Goal: Task Accomplishment & Management: Use online tool/utility

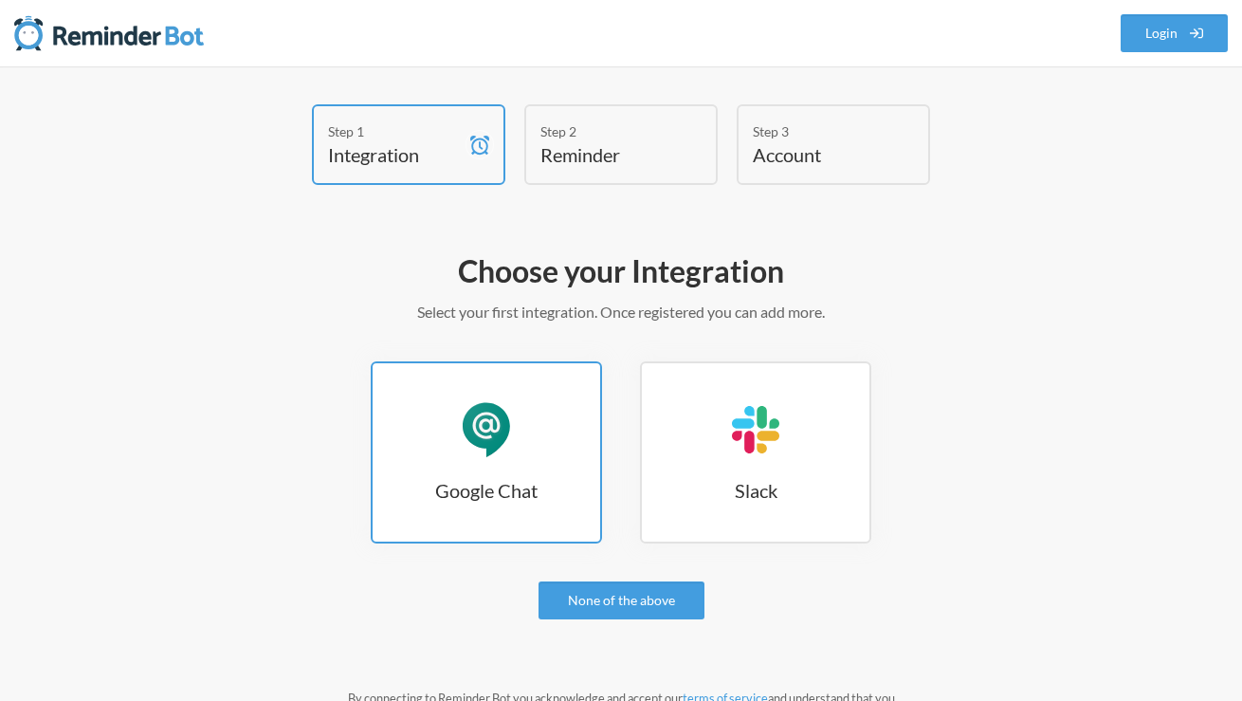
click at [513, 486] on h3 "Google Chat" at bounding box center [487, 490] width 228 height 27
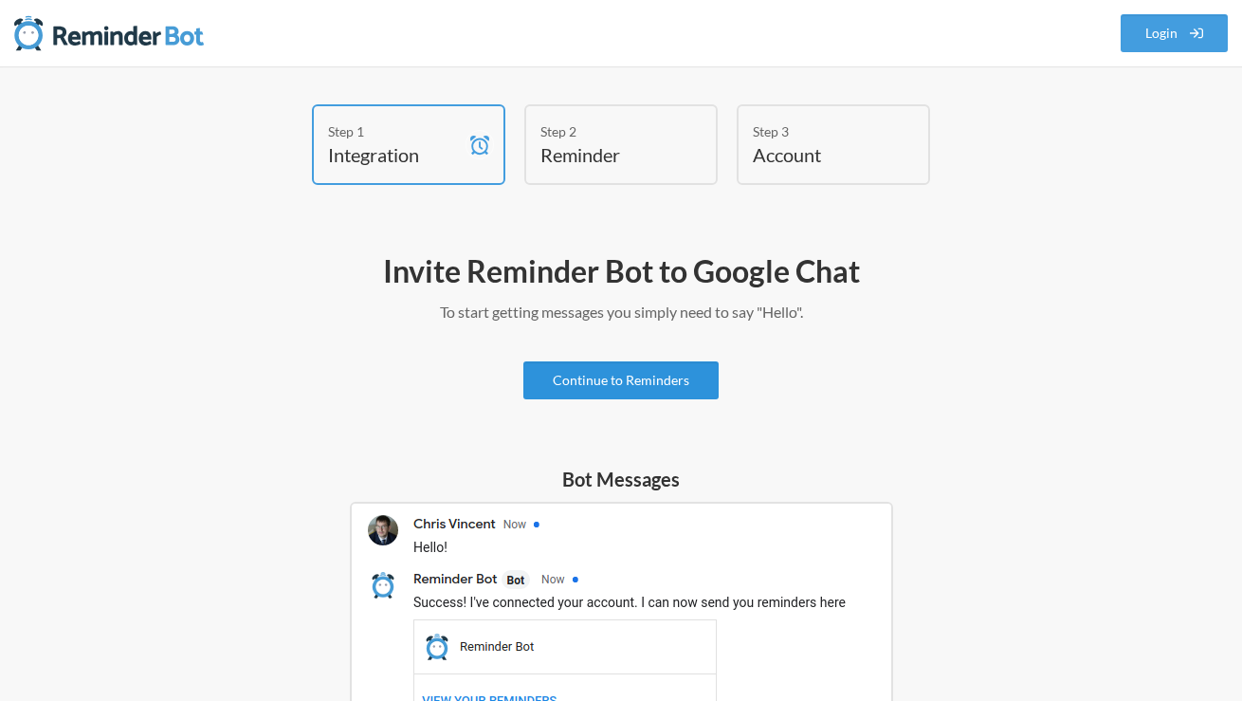
click at [655, 377] on link "Continue to Reminders" at bounding box center [621, 380] width 195 height 38
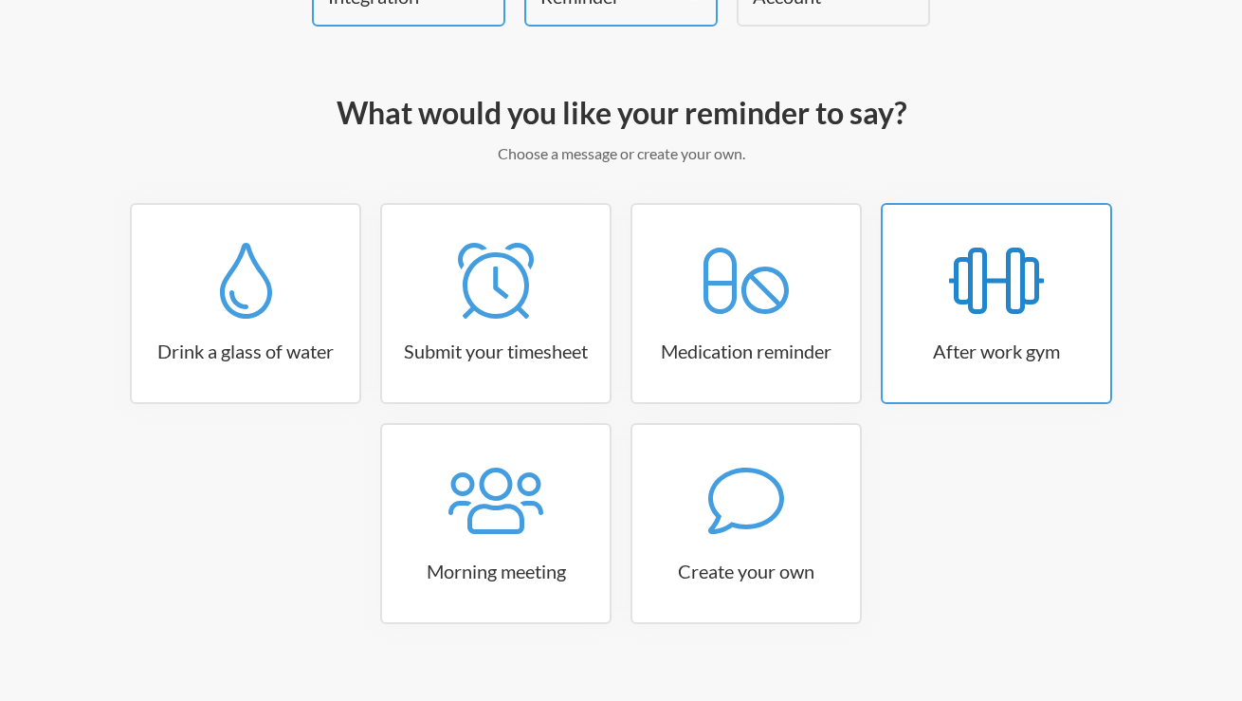
scroll to position [185, 0]
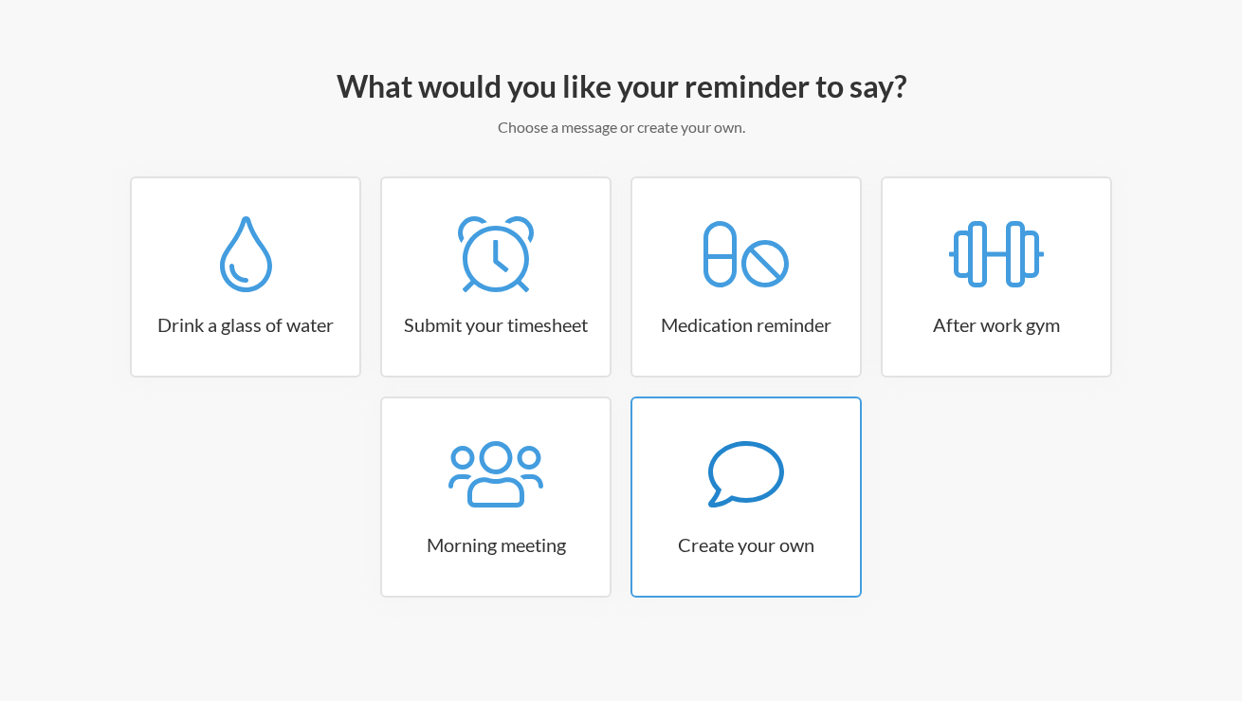
click at [763, 469] on icon at bounding box center [746, 474] width 76 height 76
select select "10:30:00"
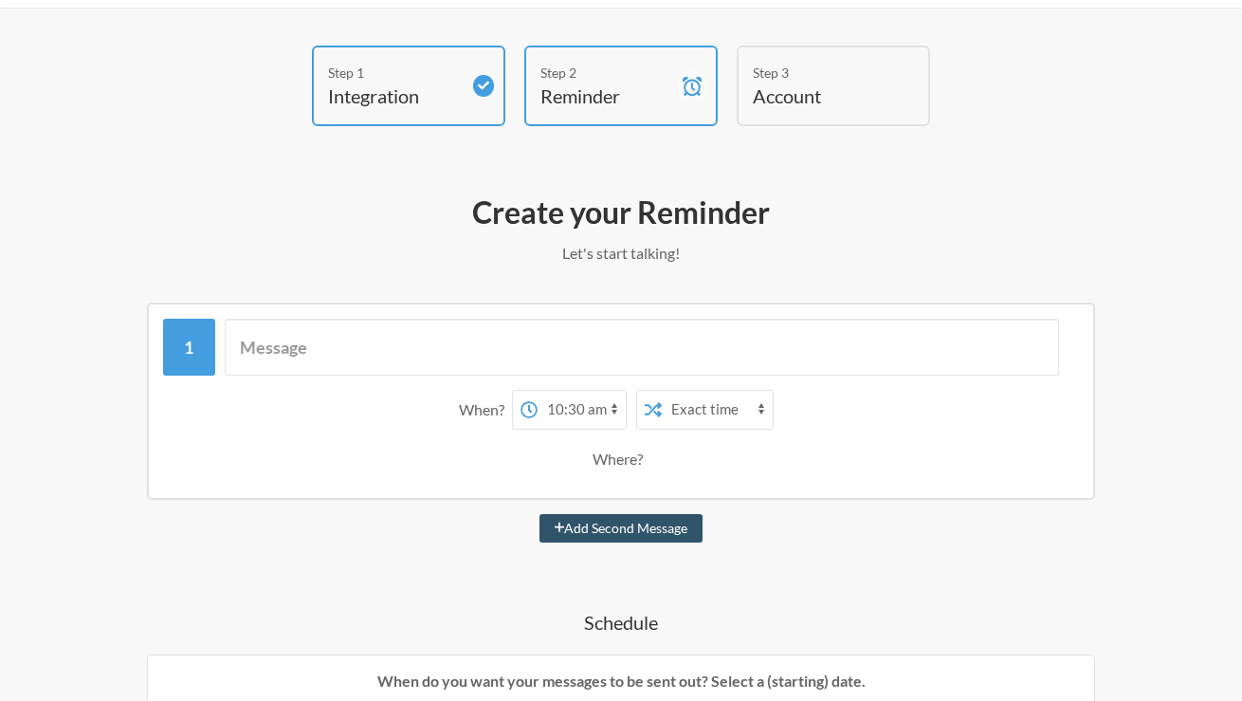
scroll to position [0, 0]
